Goal: Transaction & Acquisition: Subscribe to service/newsletter

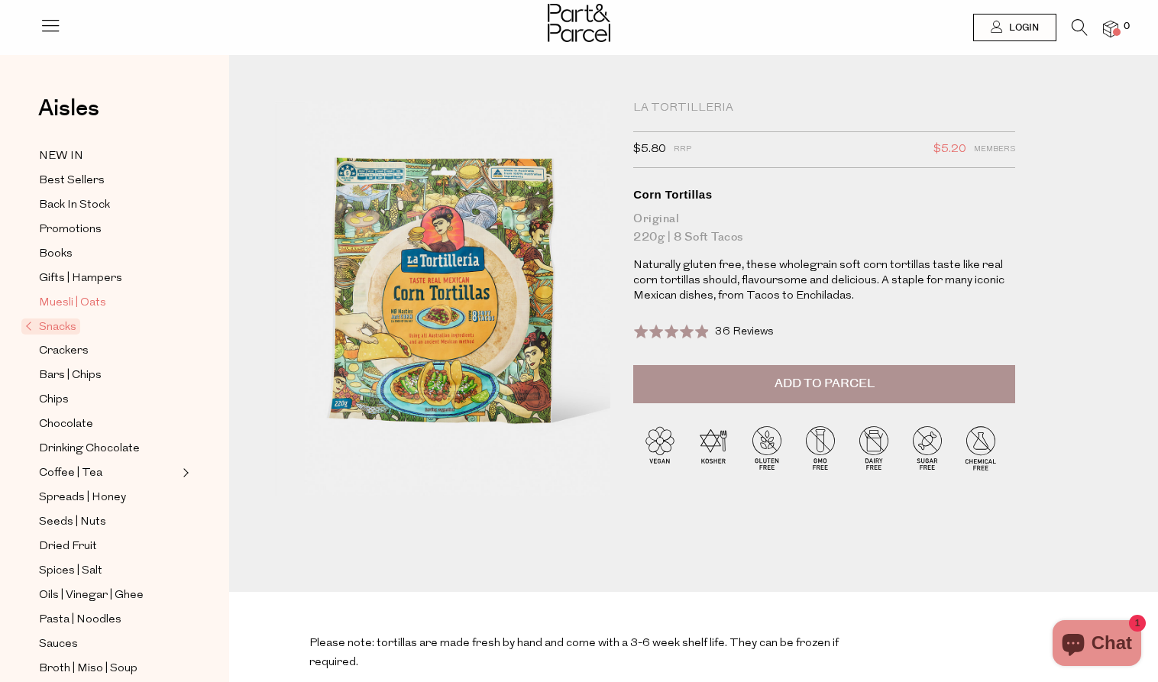
click at [79, 302] on span "Muesli | Oats" at bounding box center [72, 303] width 67 height 18
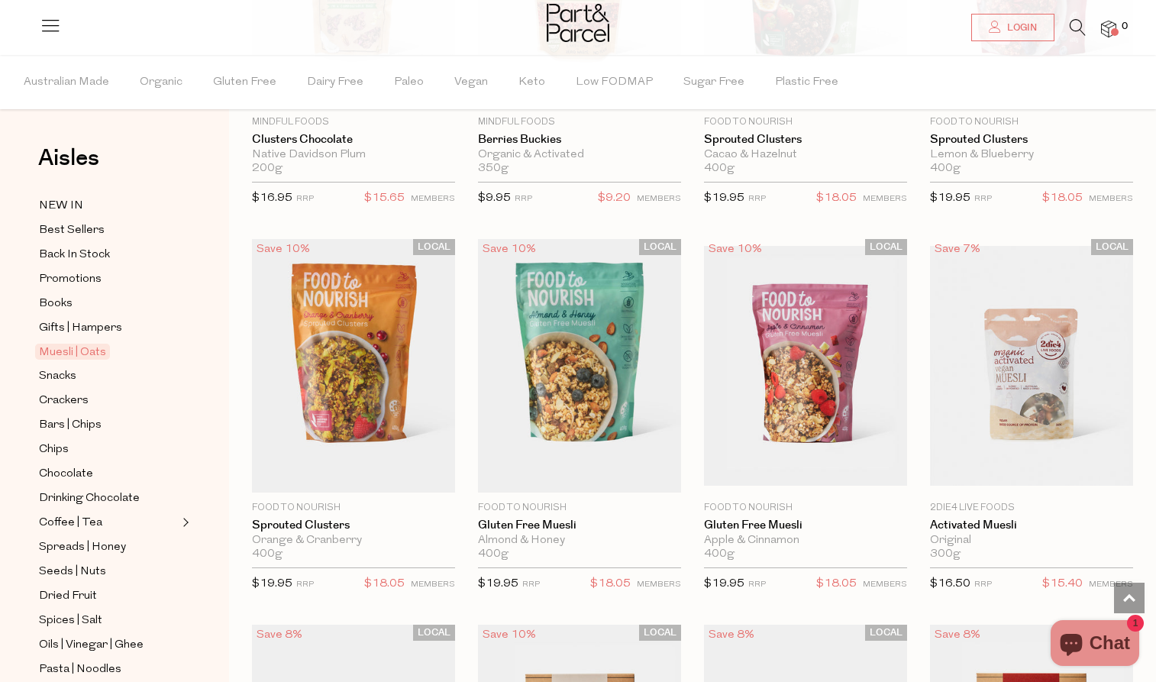
scroll to position [1836, 0]
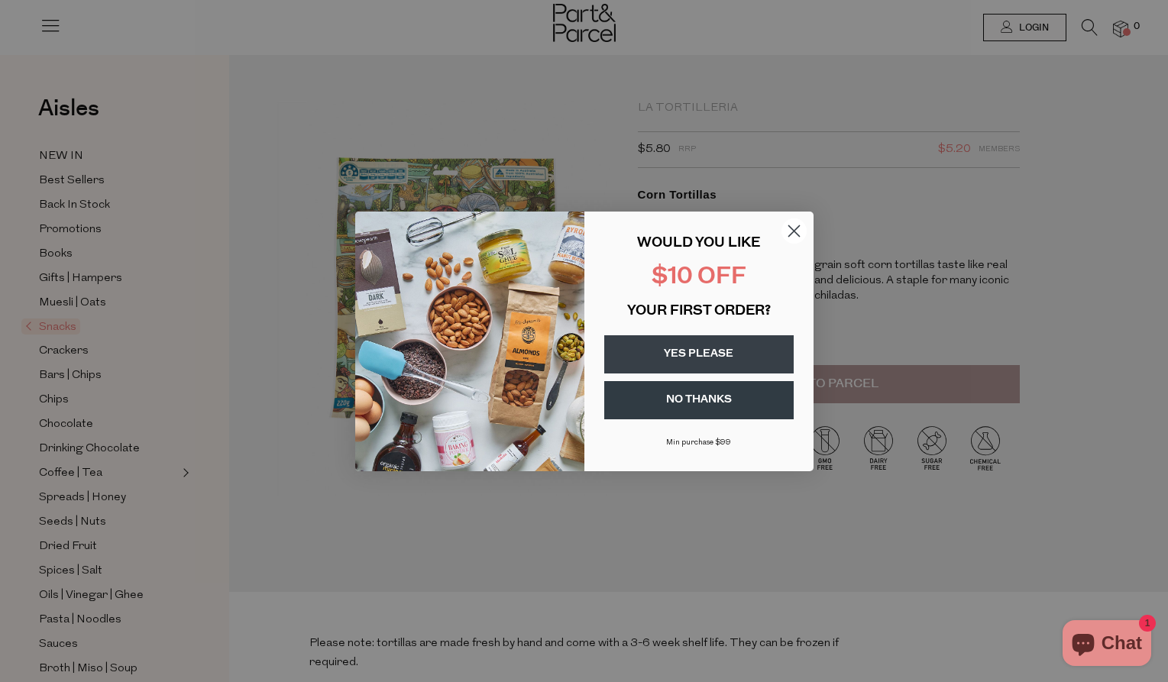
click at [697, 361] on button "YES PLEASE" at bounding box center [698, 354] width 189 height 38
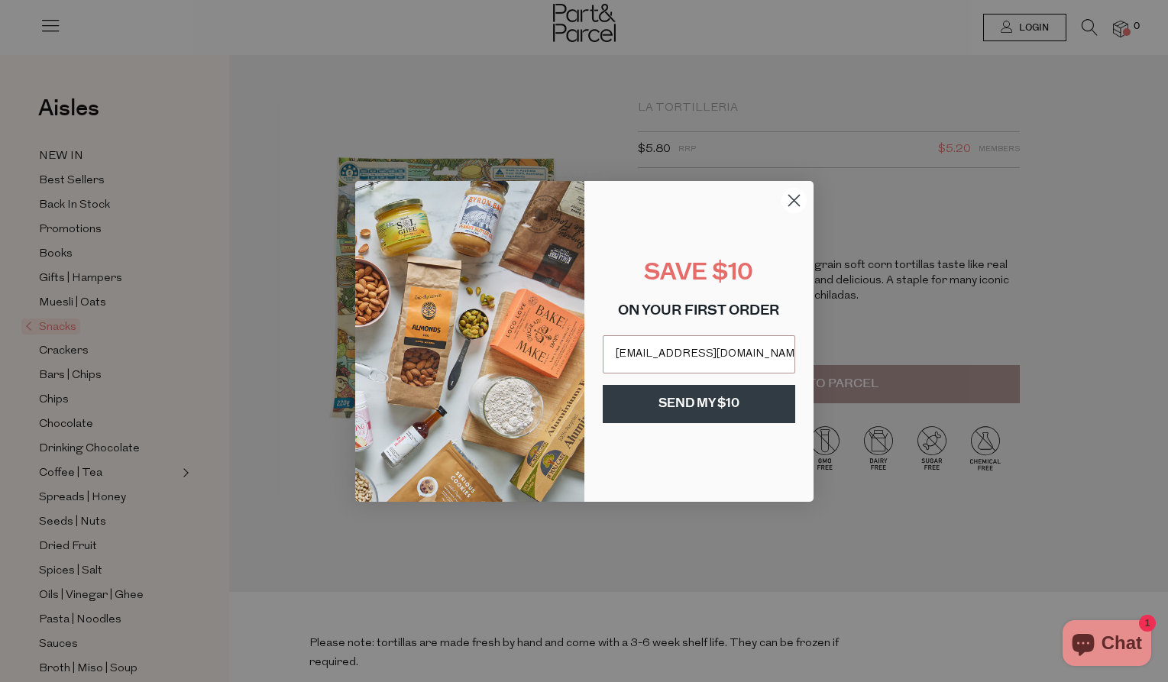
type input "rosemearscreative@hotmail.com"
click at [698, 402] on button "SEND MY $10" at bounding box center [698, 404] width 192 height 38
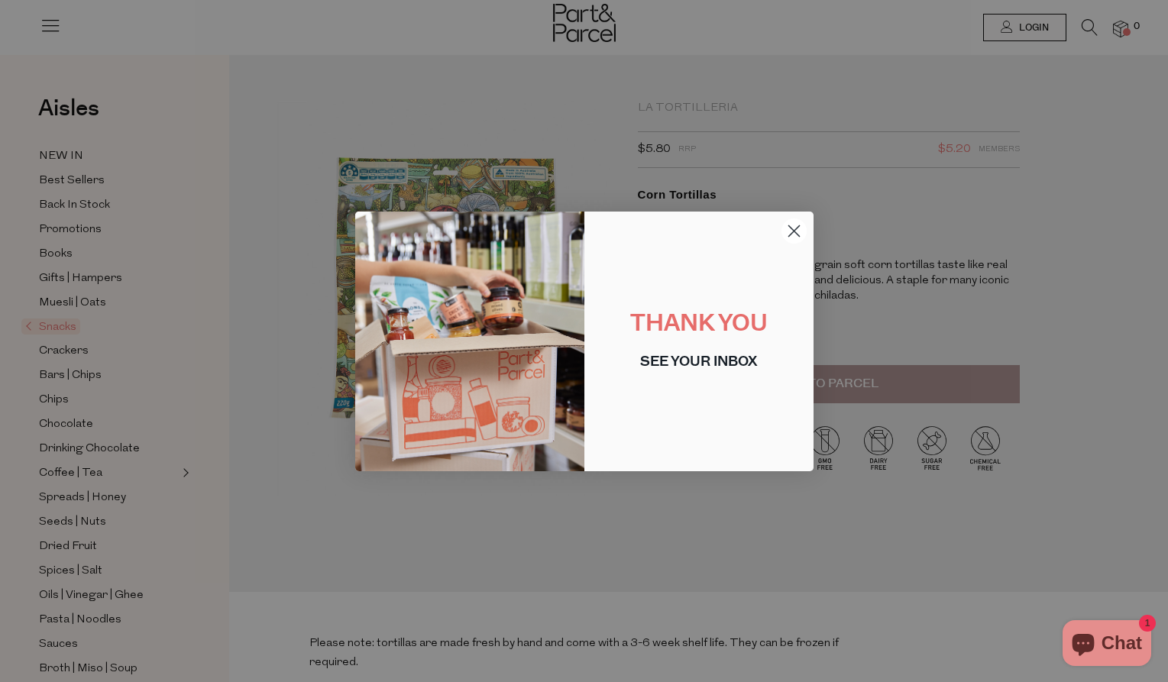
click at [789, 234] on icon "Close dialog" at bounding box center [793, 231] width 27 height 27
